Goal: Check status

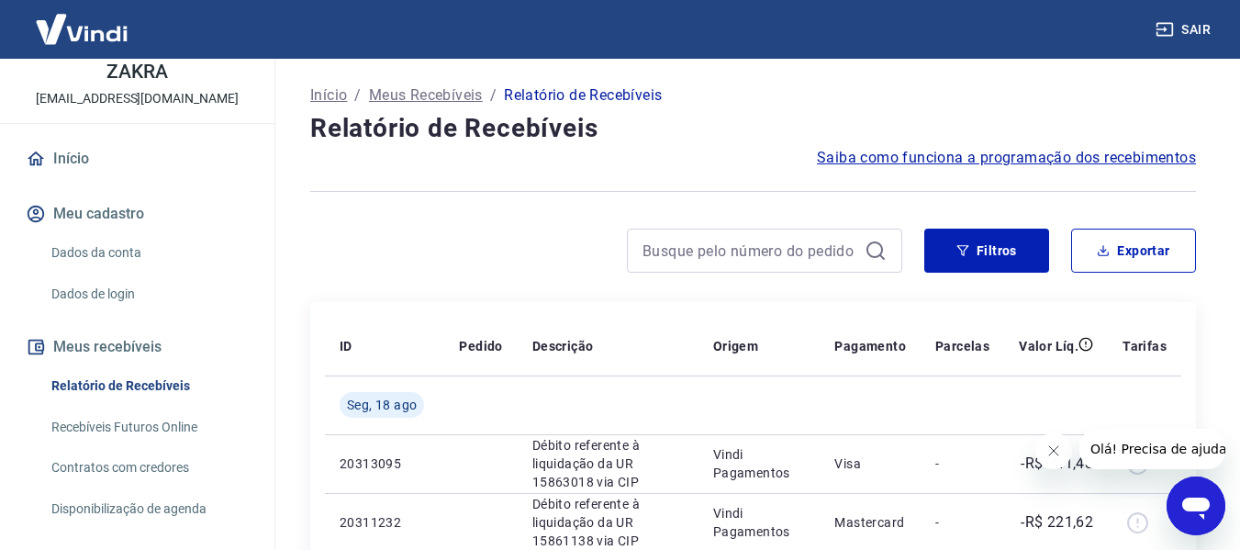
scroll to position [179, 0]
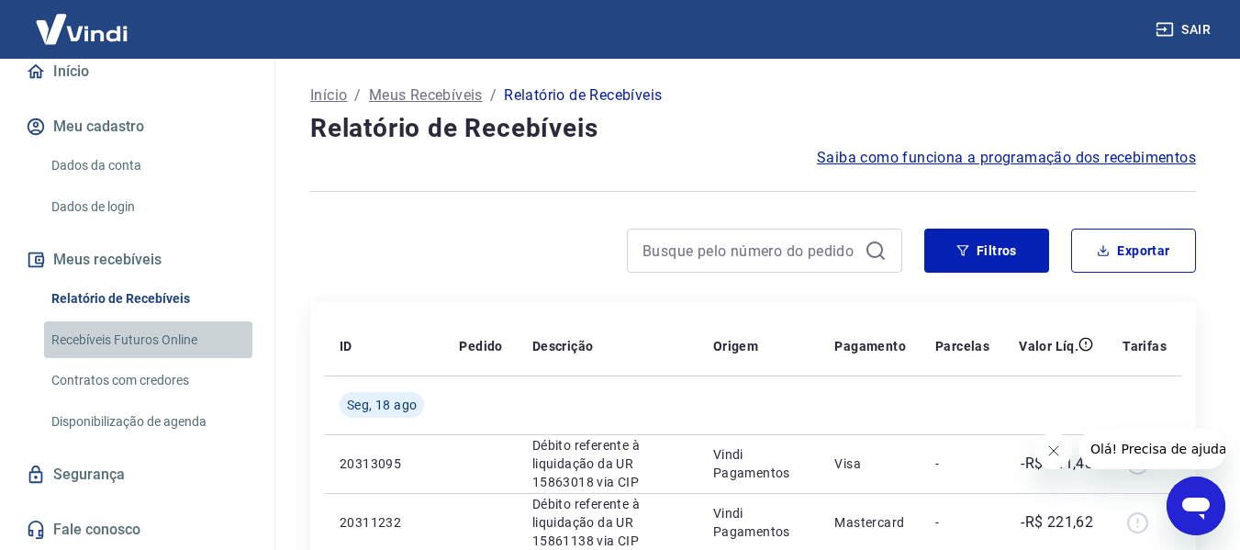
click at [150, 333] on link "Recebíveis Futuros Online" at bounding box center [148, 340] width 208 height 38
